Goal: Task Accomplishment & Management: Manage account settings

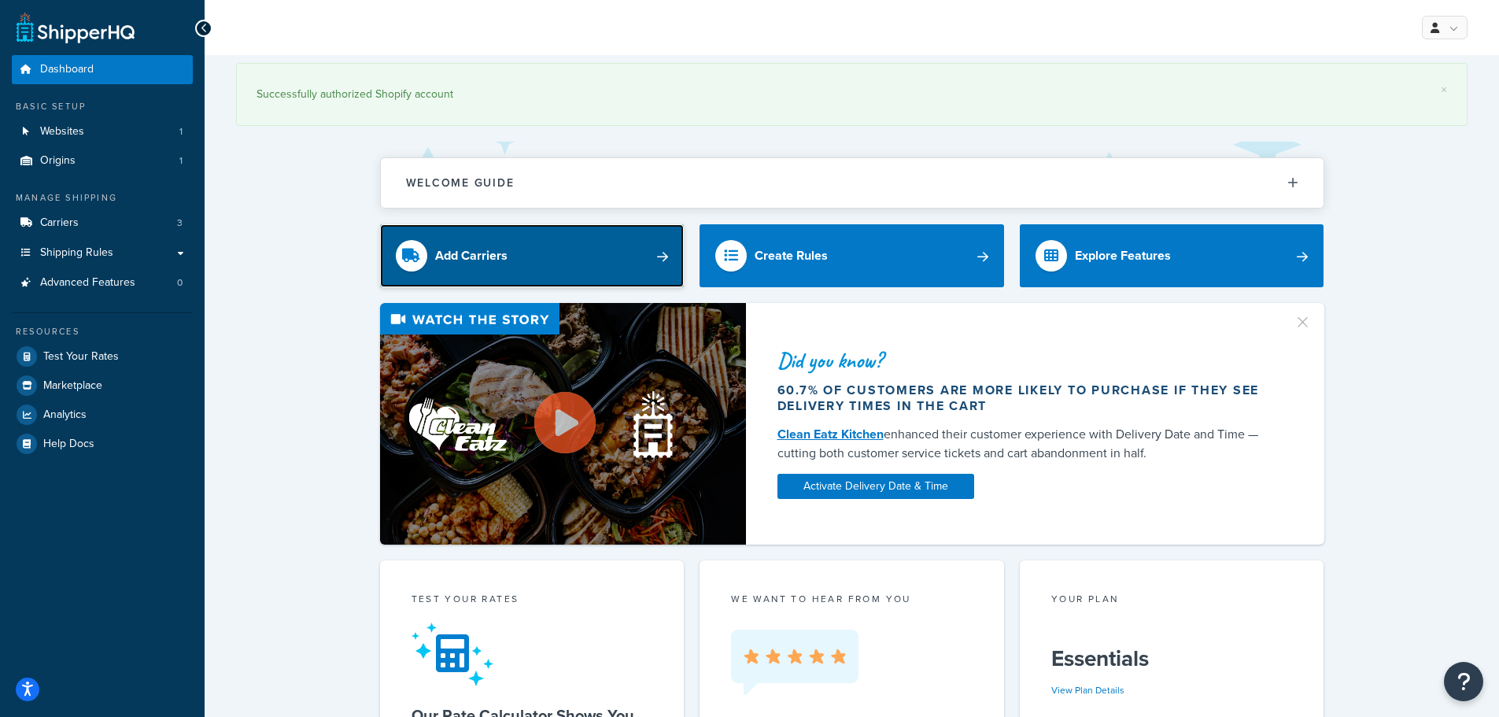
click at [608, 252] on link "Add Carriers" at bounding box center [532, 255] width 305 height 63
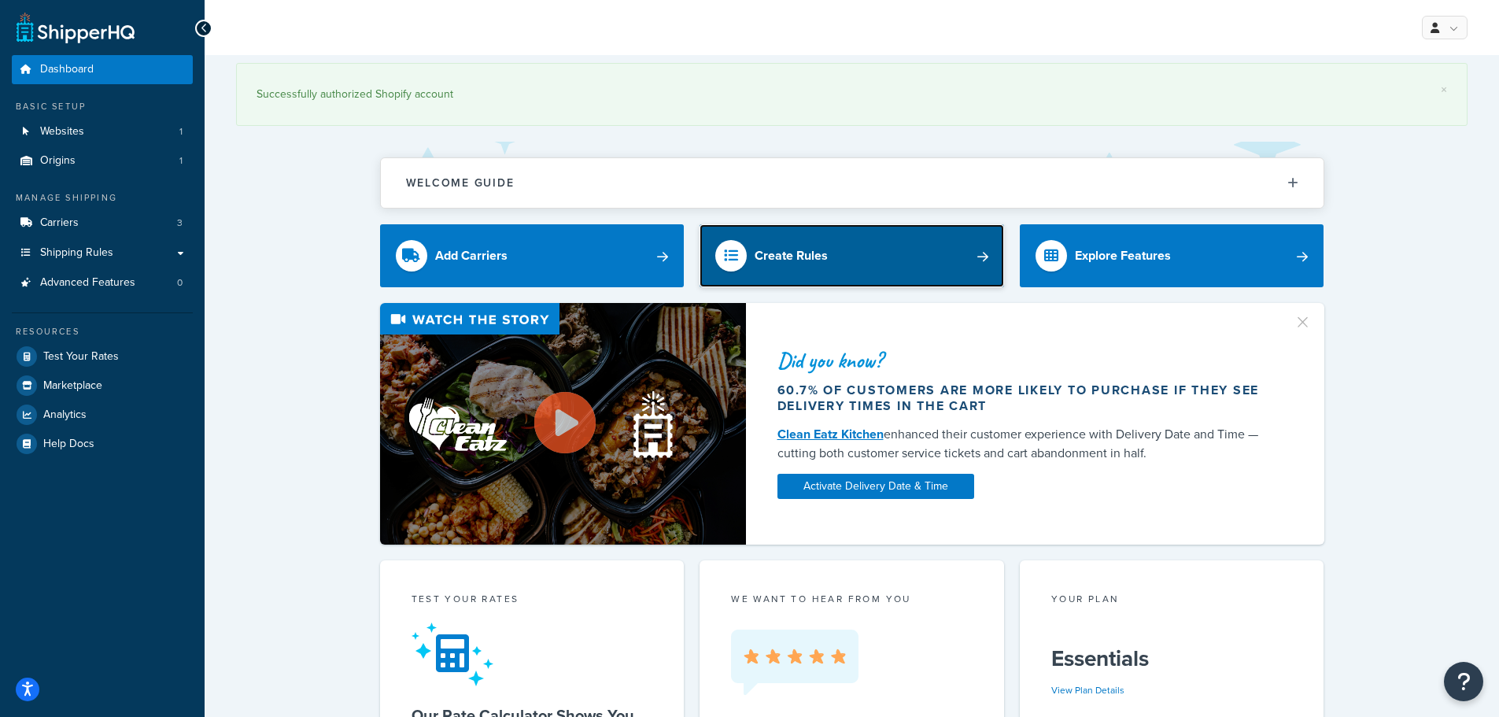
click at [841, 257] on link "Create Rules" at bounding box center [852, 255] width 305 height 63
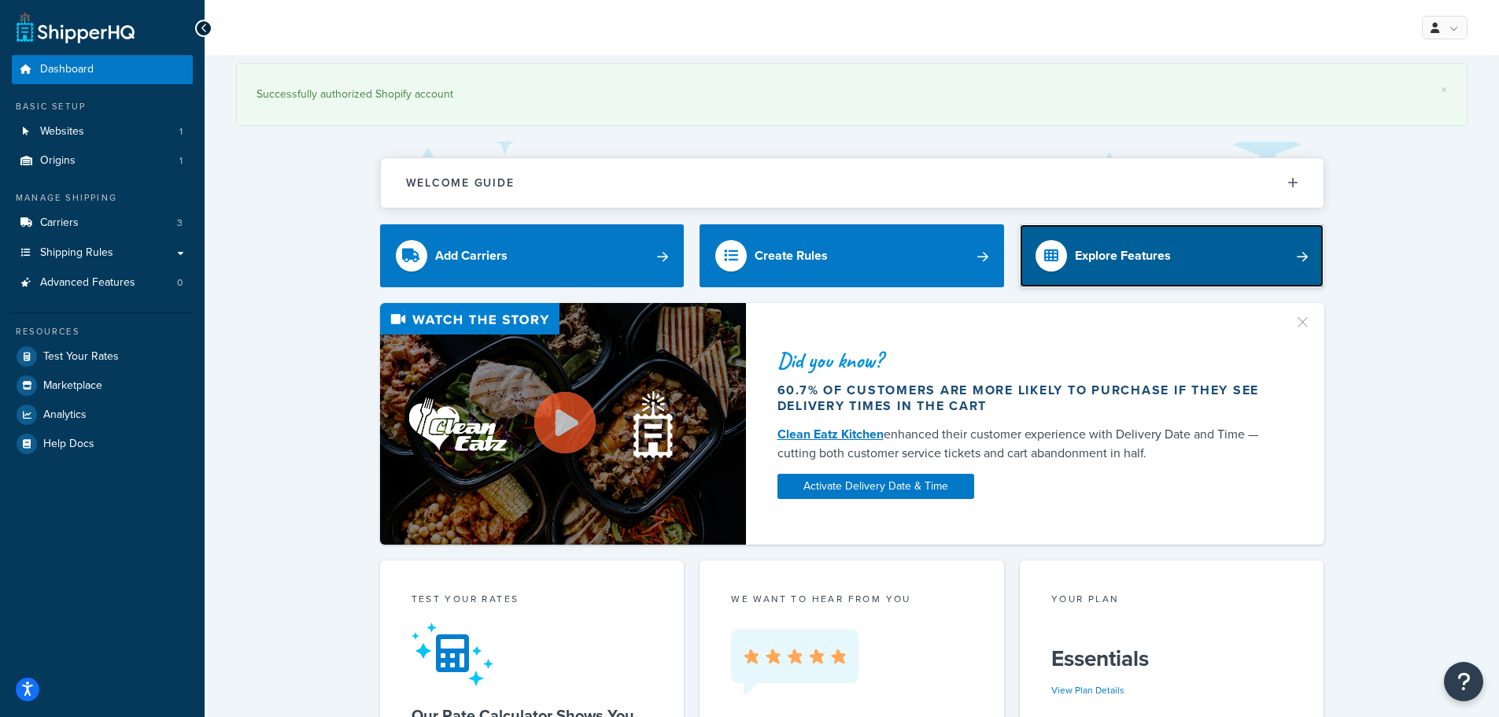
click at [1129, 253] on div "Explore Features" at bounding box center [1123, 256] width 96 height 22
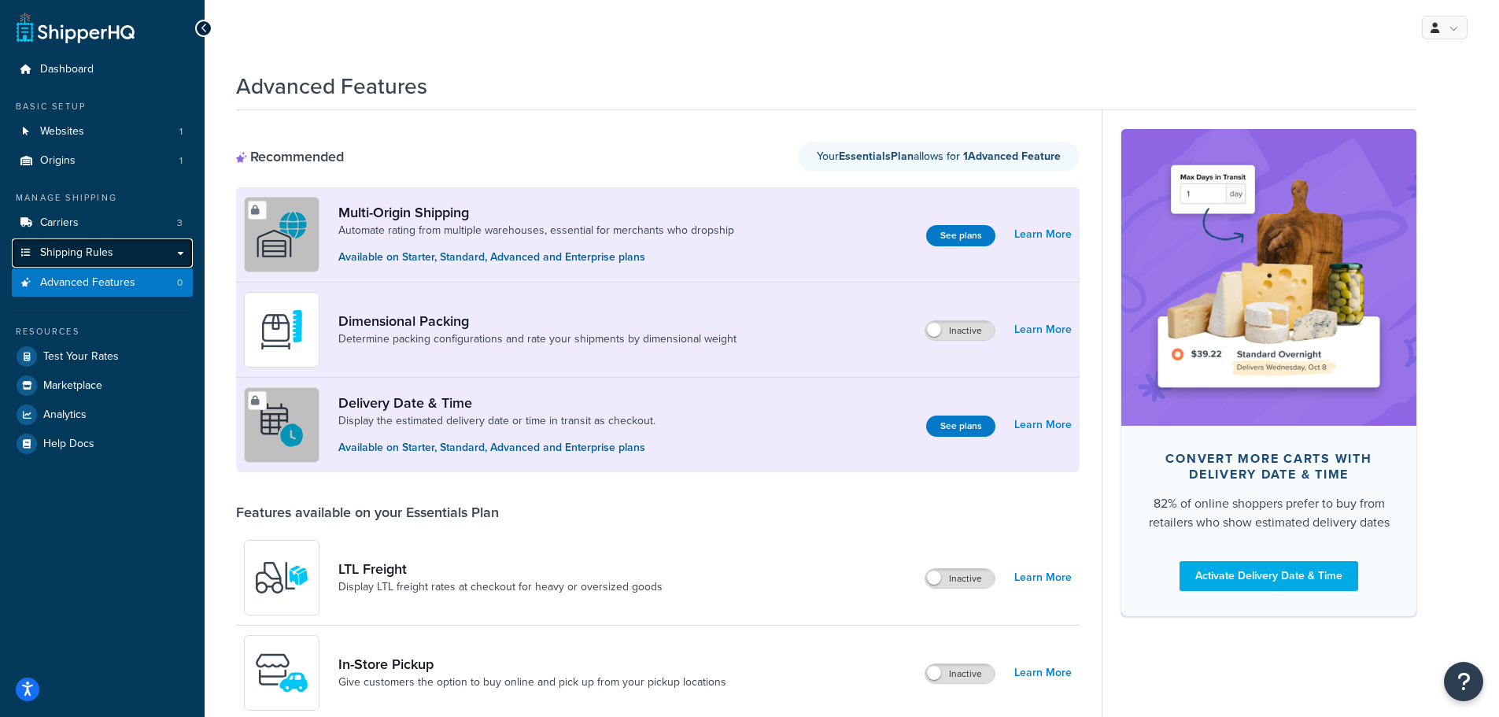
click at [107, 256] on span "Shipping Rules" at bounding box center [76, 252] width 73 height 13
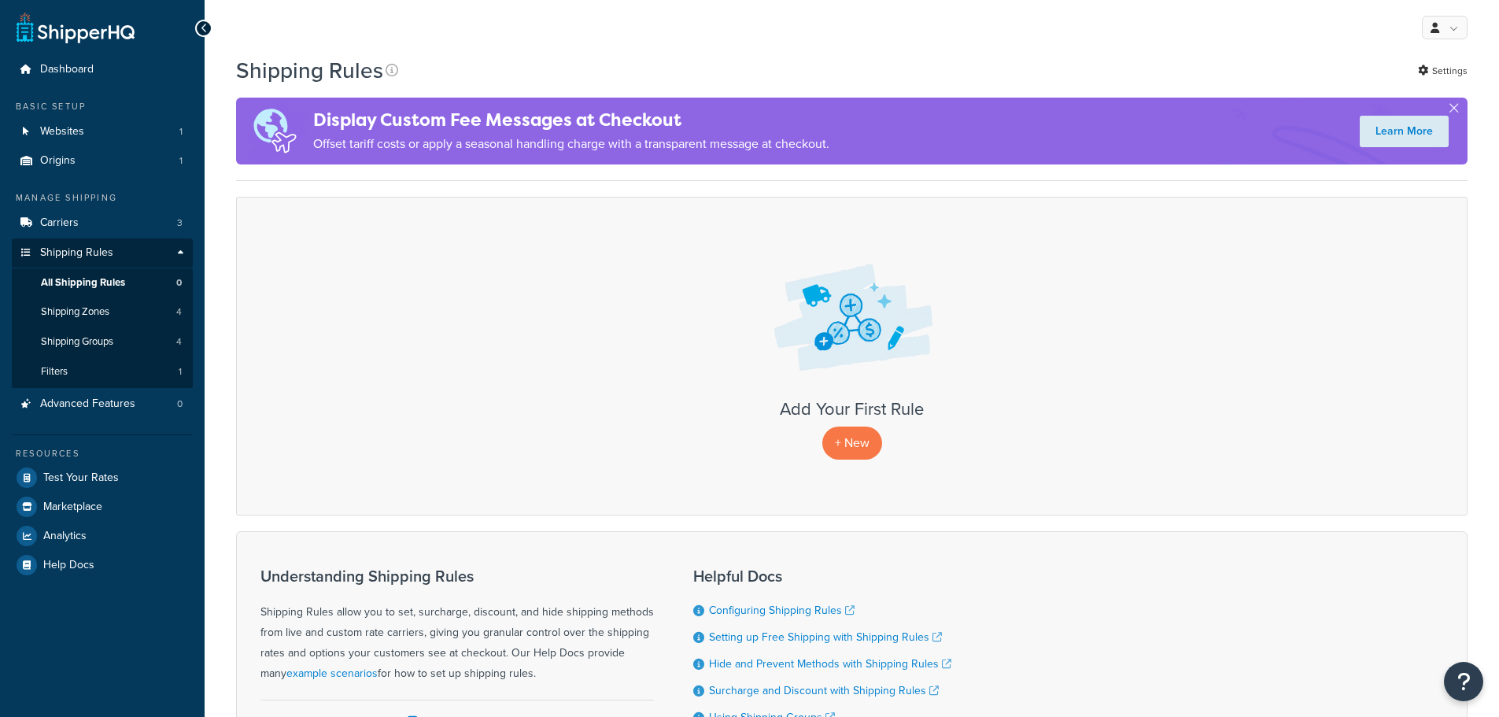
click at [84, 256] on span "Shipping Rules" at bounding box center [76, 252] width 73 height 13
click at [848, 427] on p "+ New" at bounding box center [852, 443] width 60 height 32
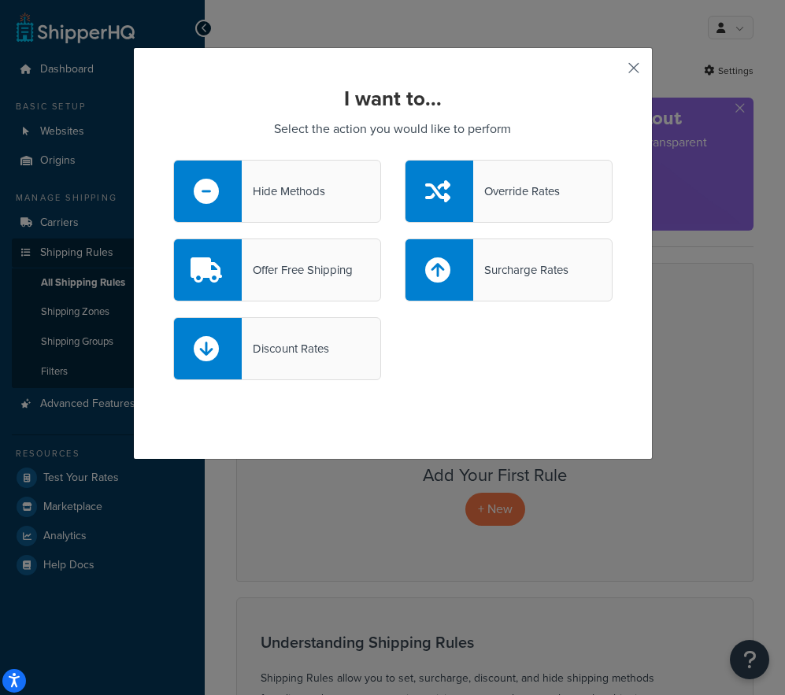
click at [612, 72] on button "button" at bounding box center [610, 74] width 4 height 4
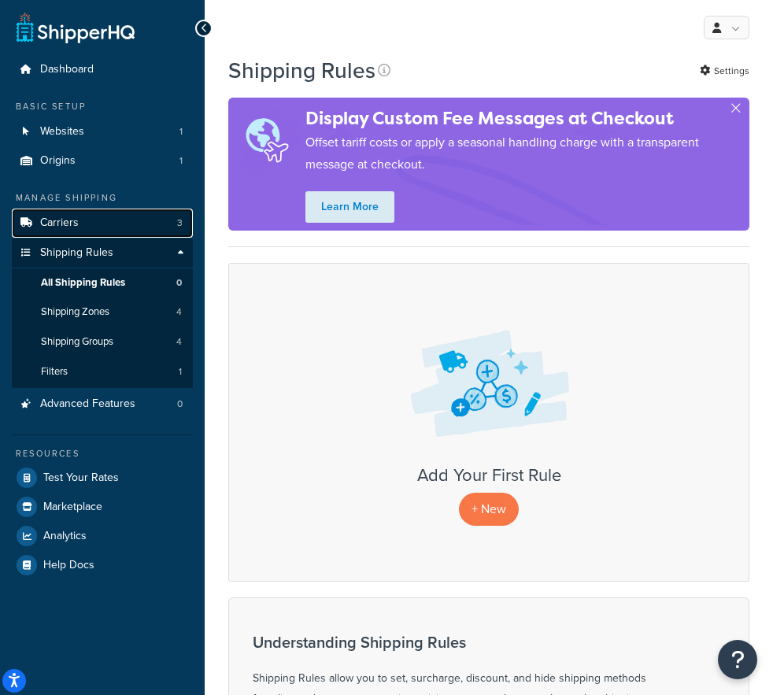
click at [58, 227] on span "Carriers" at bounding box center [59, 222] width 39 height 13
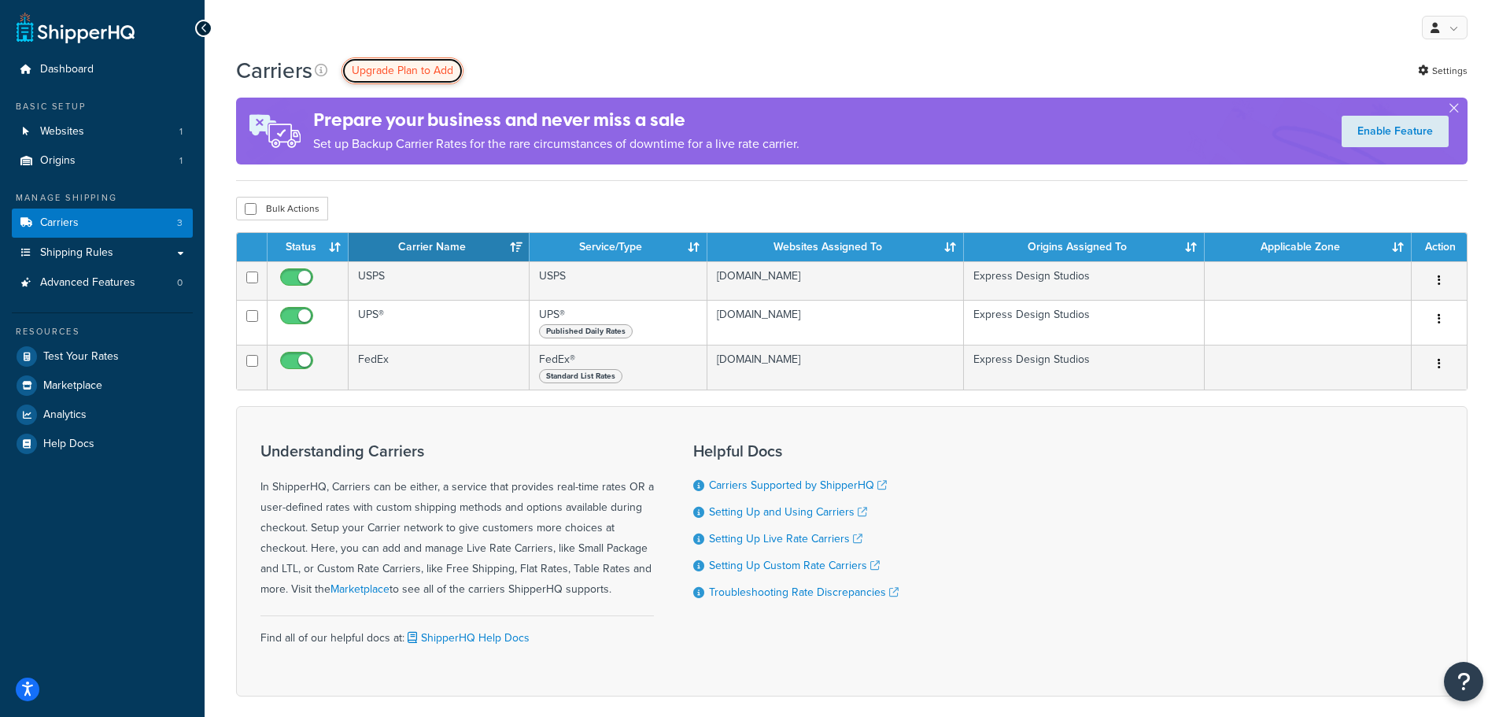
click at [379, 70] on span "Upgrade Plan to Add" at bounding box center [403, 70] width 102 height 17
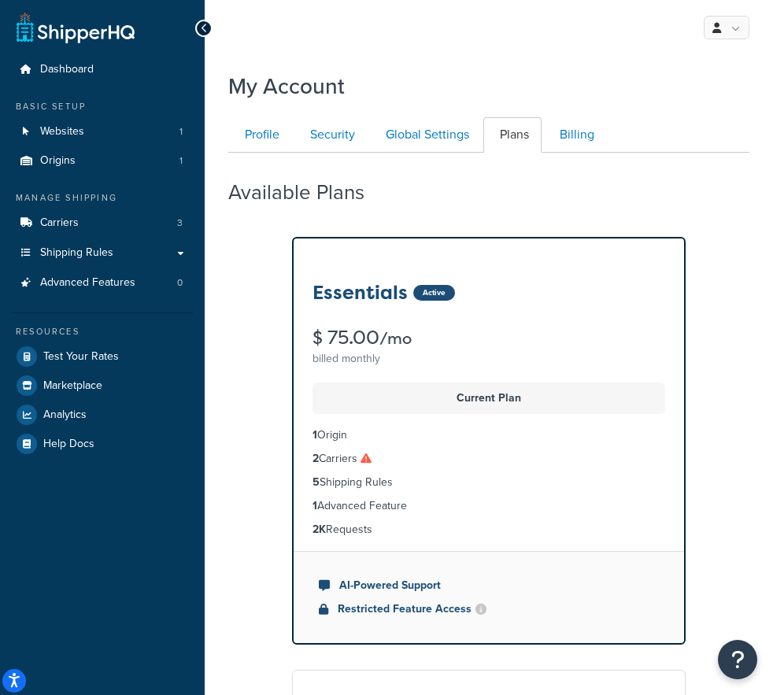
click at [202, 23] on icon at bounding box center [204, 28] width 7 height 11
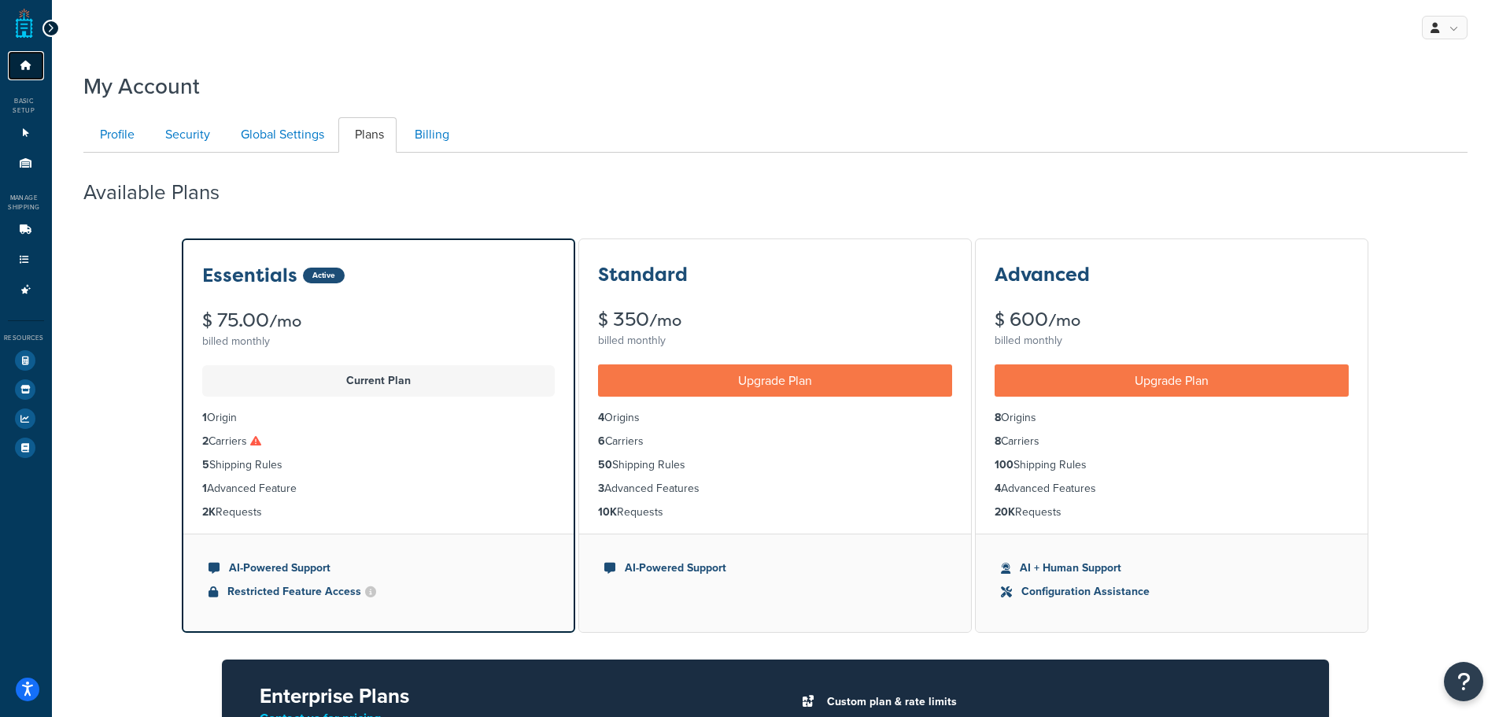
click at [32, 54] on link "Dashboard" at bounding box center [26, 65] width 36 height 29
